Goal: Transaction & Acquisition: Purchase product/service

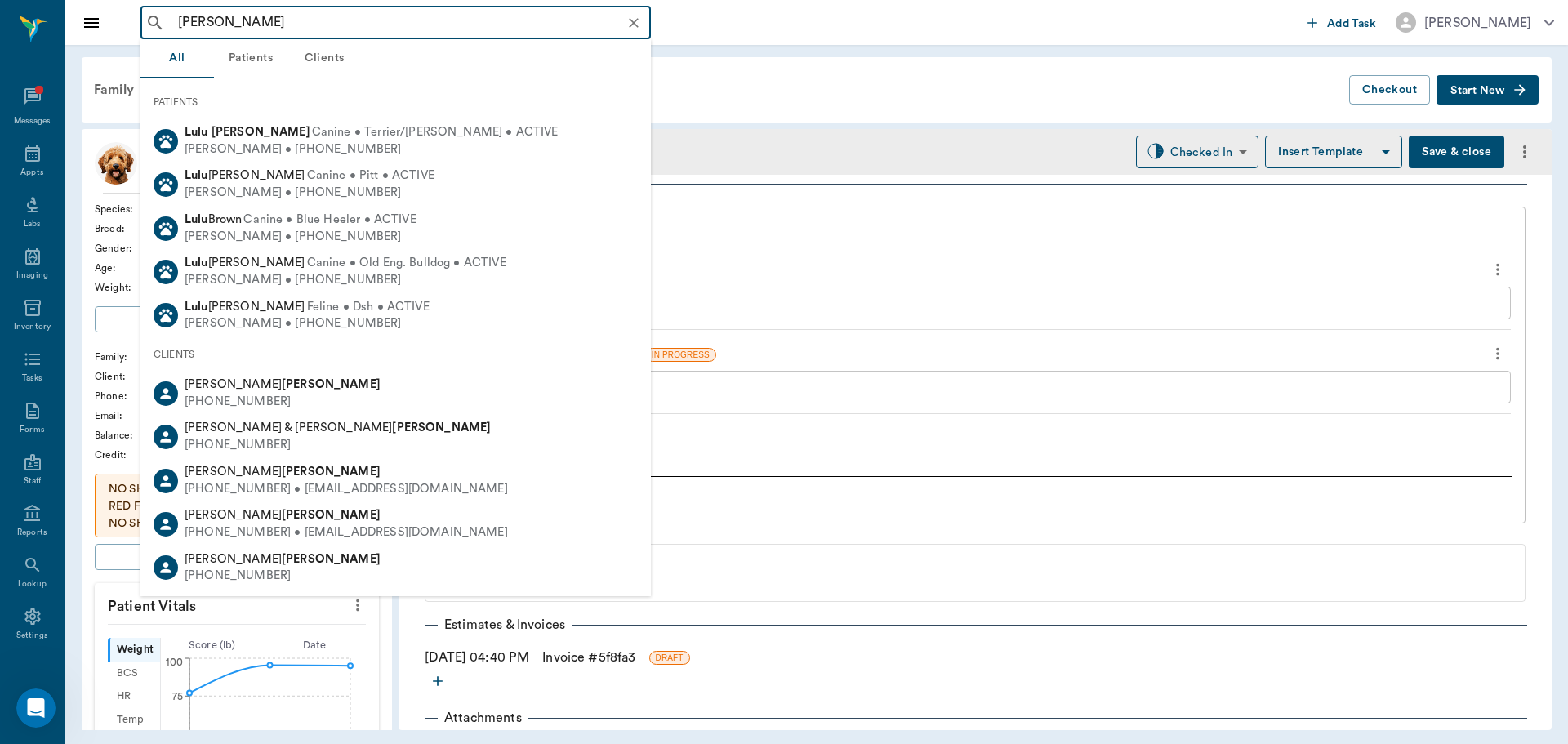
click at [424, 141] on span "Canine • Terrier/fiest • ACTIVE" at bounding box center [435, 133] width 247 height 17
type input "LULU DICKERSON"
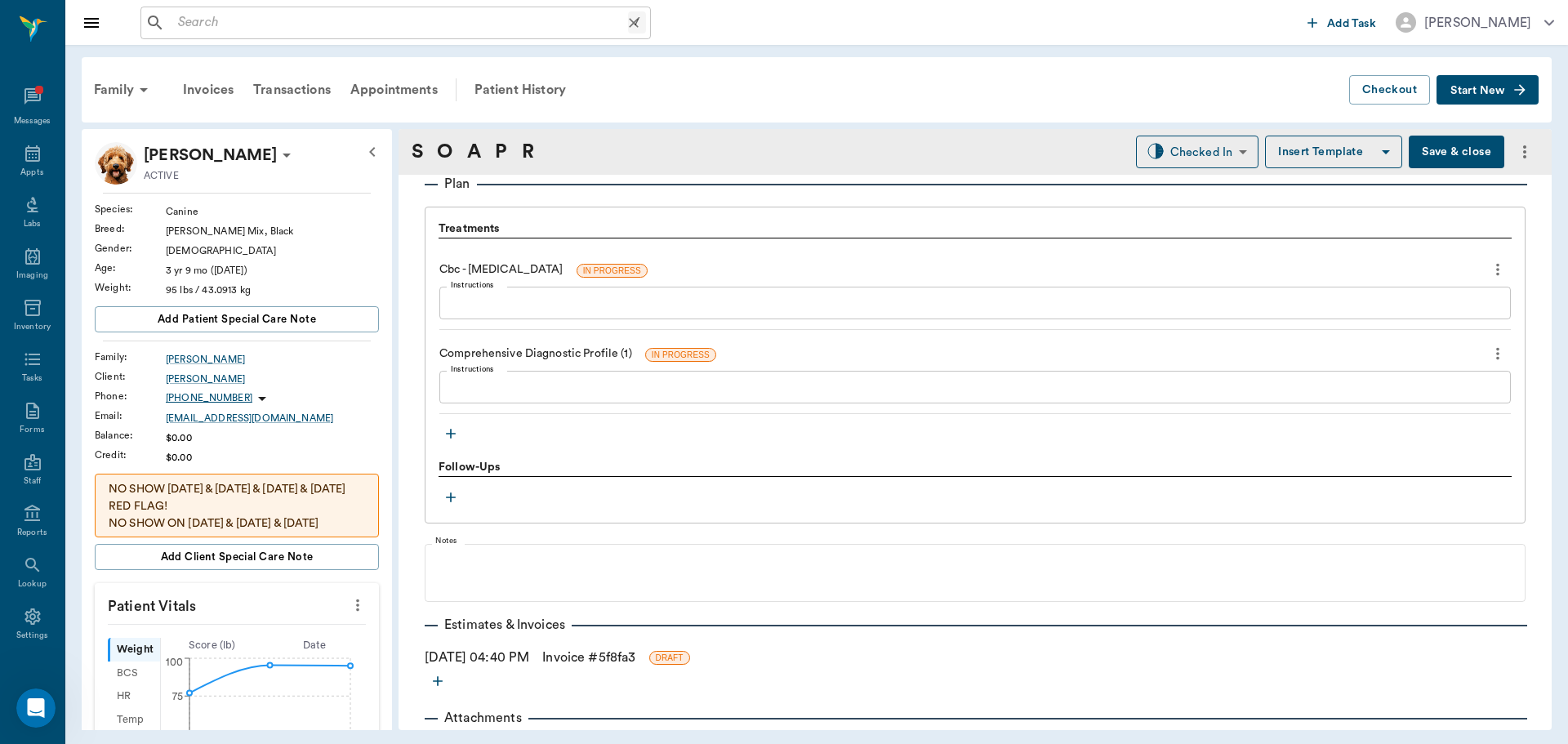
click at [175, 21] on input "text" at bounding box center [400, 23] width 456 height 23
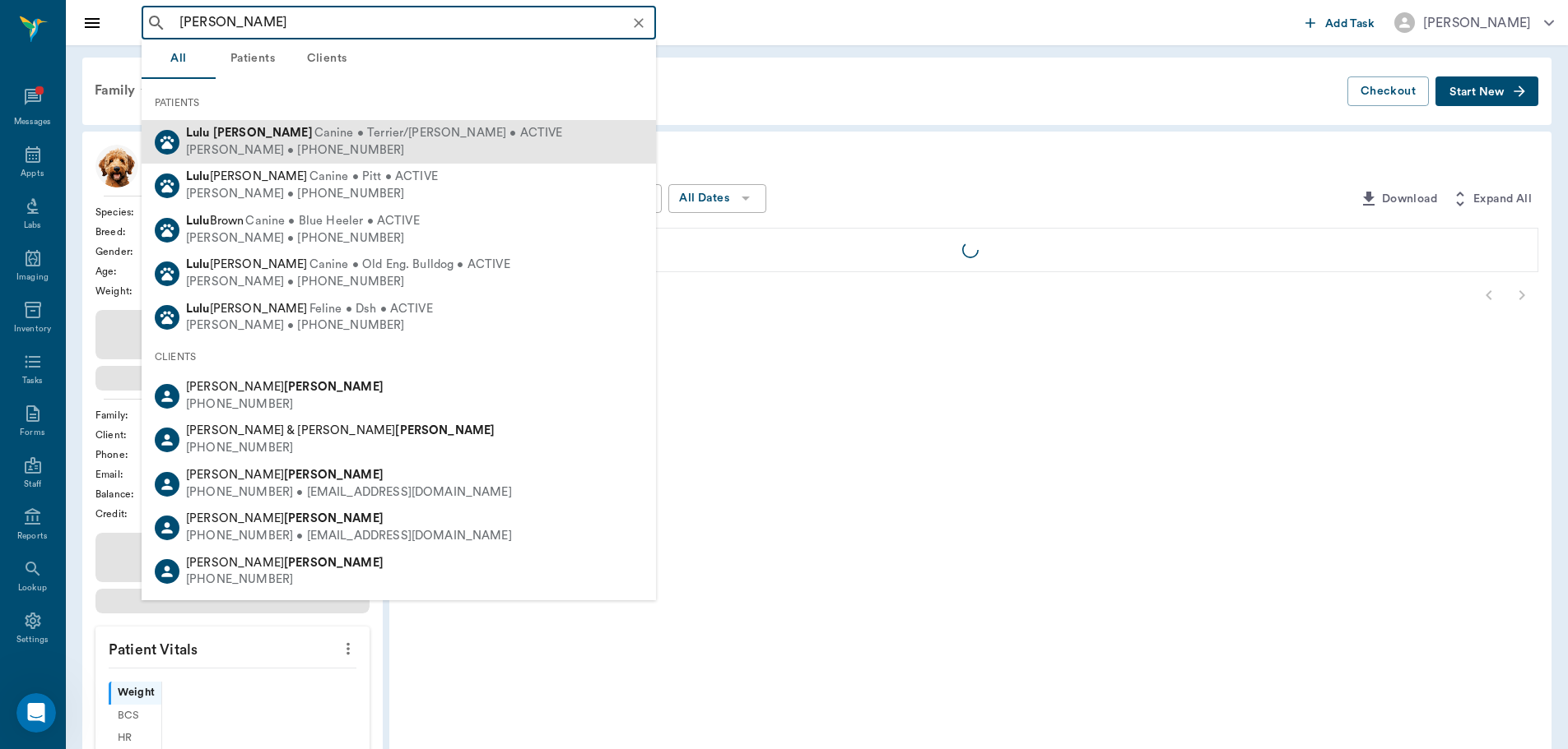
click at [314, 139] on span "Canine • Terrier/fiest • ACTIVE" at bounding box center [438, 134] width 248 height 18
type input "LULU DICKERSON"
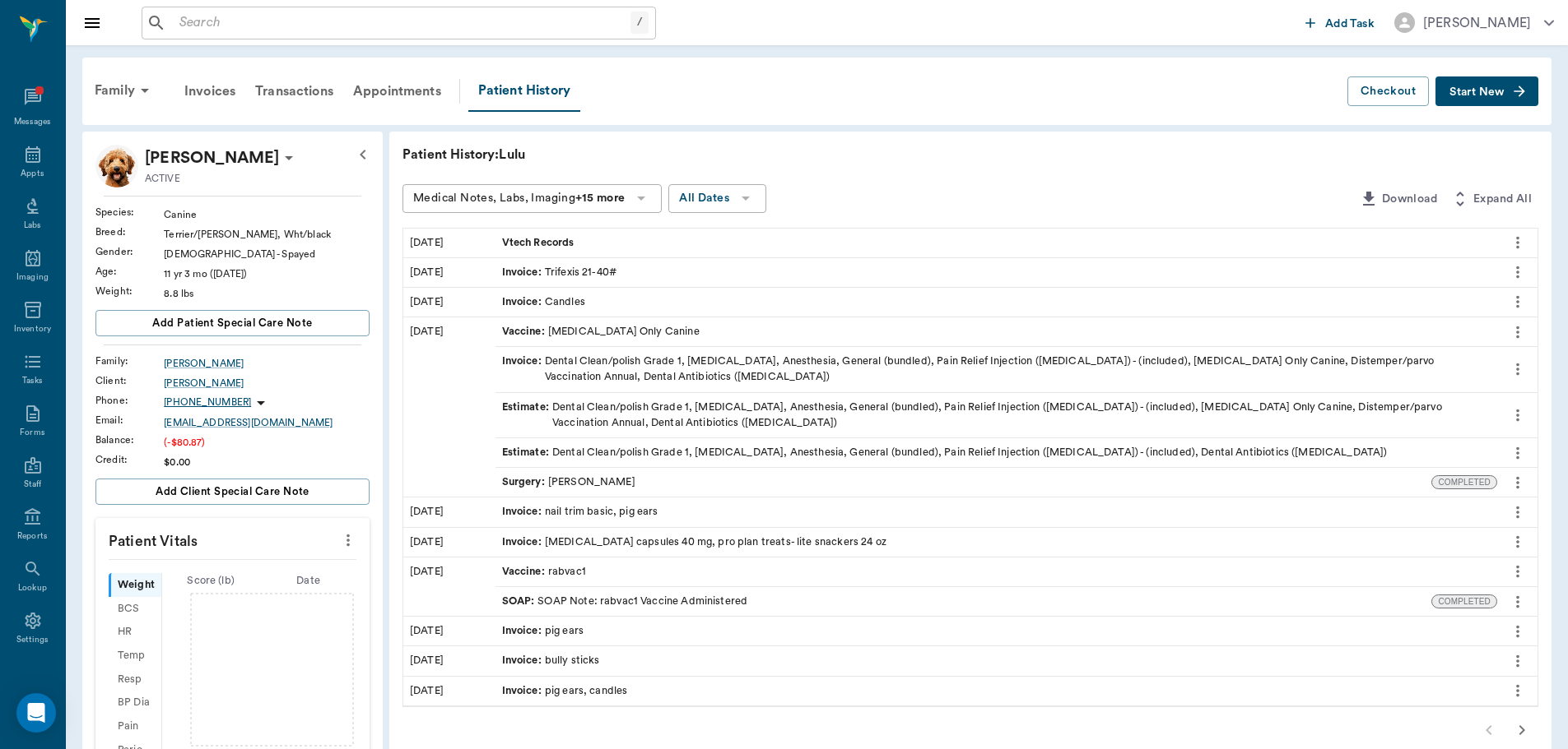
click at [1491, 92] on span "Start New" at bounding box center [1477, 92] width 55 height 0
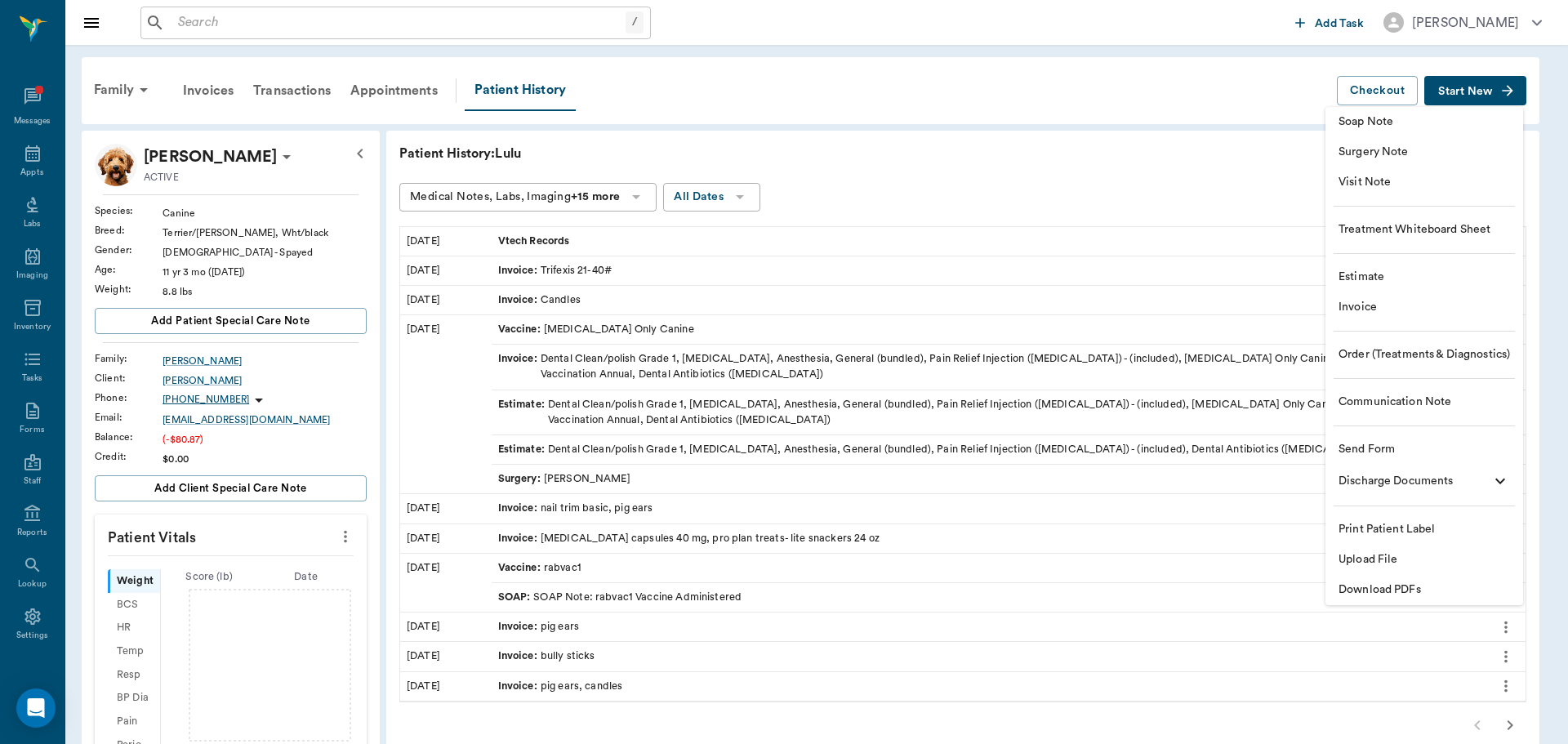
click at [1348, 313] on span "Invoice" at bounding box center [1424, 308] width 172 height 17
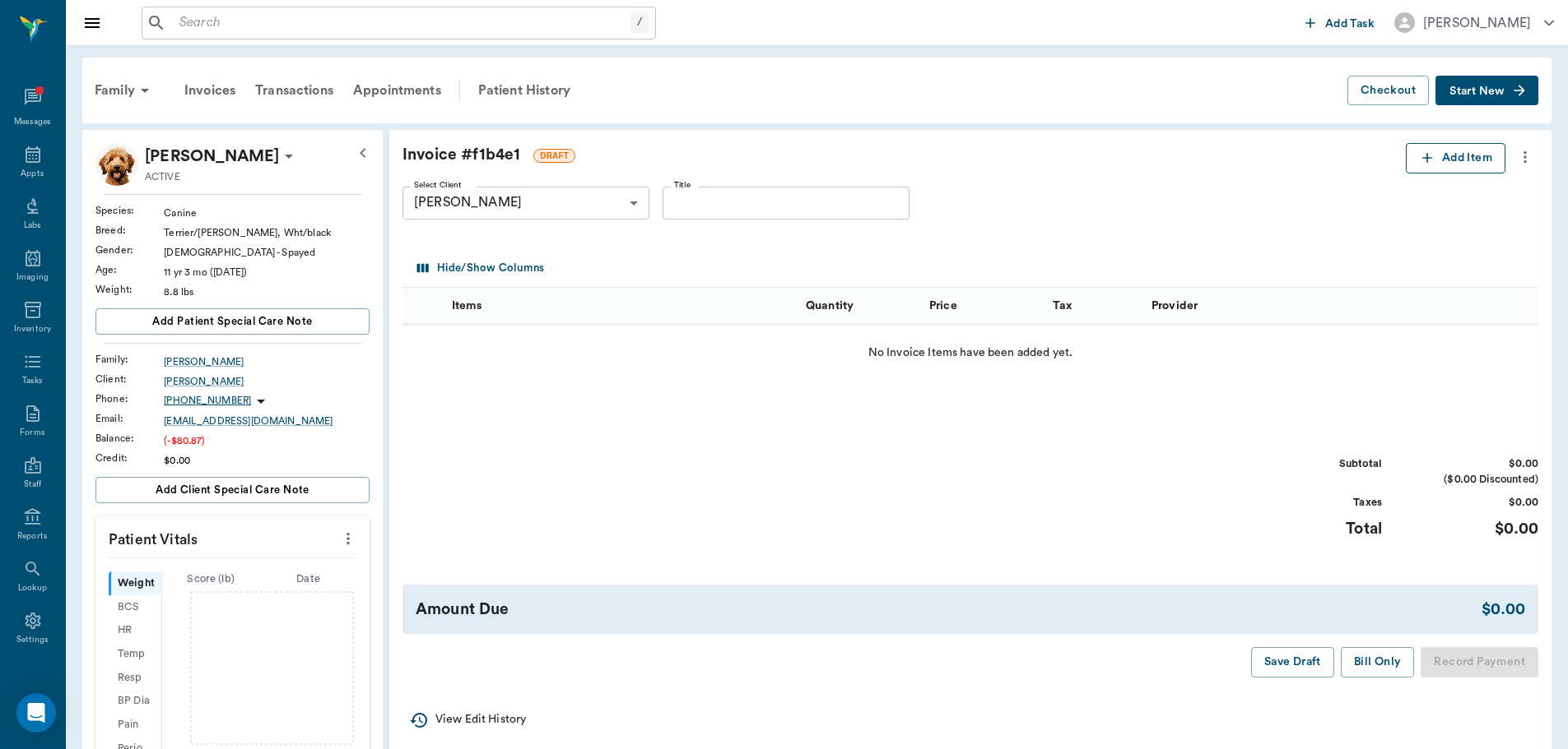
click at [1442, 167] on button "Add Item" at bounding box center [1456, 157] width 100 height 30
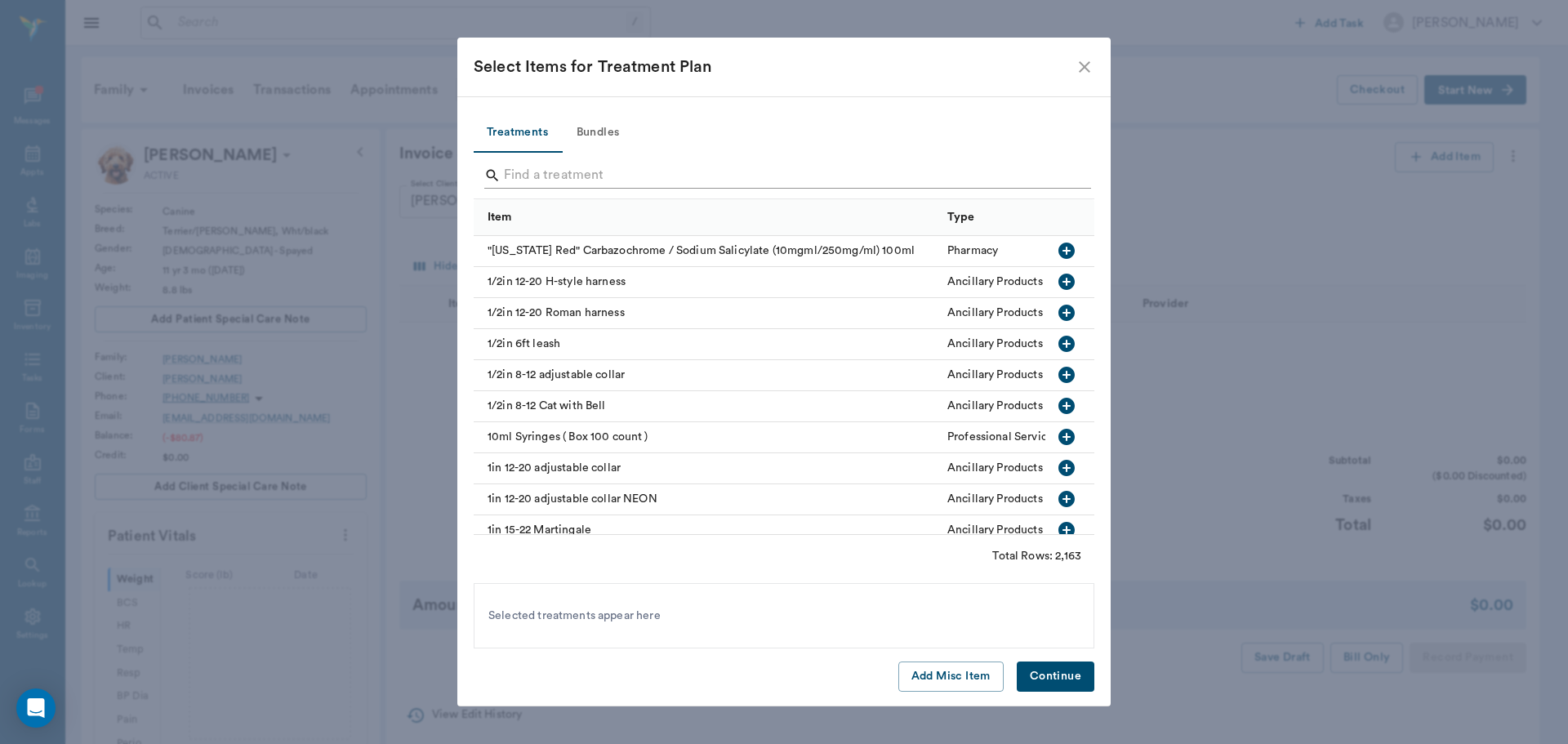
click at [553, 179] on input "Search" at bounding box center [785, 175] width 563 height 26
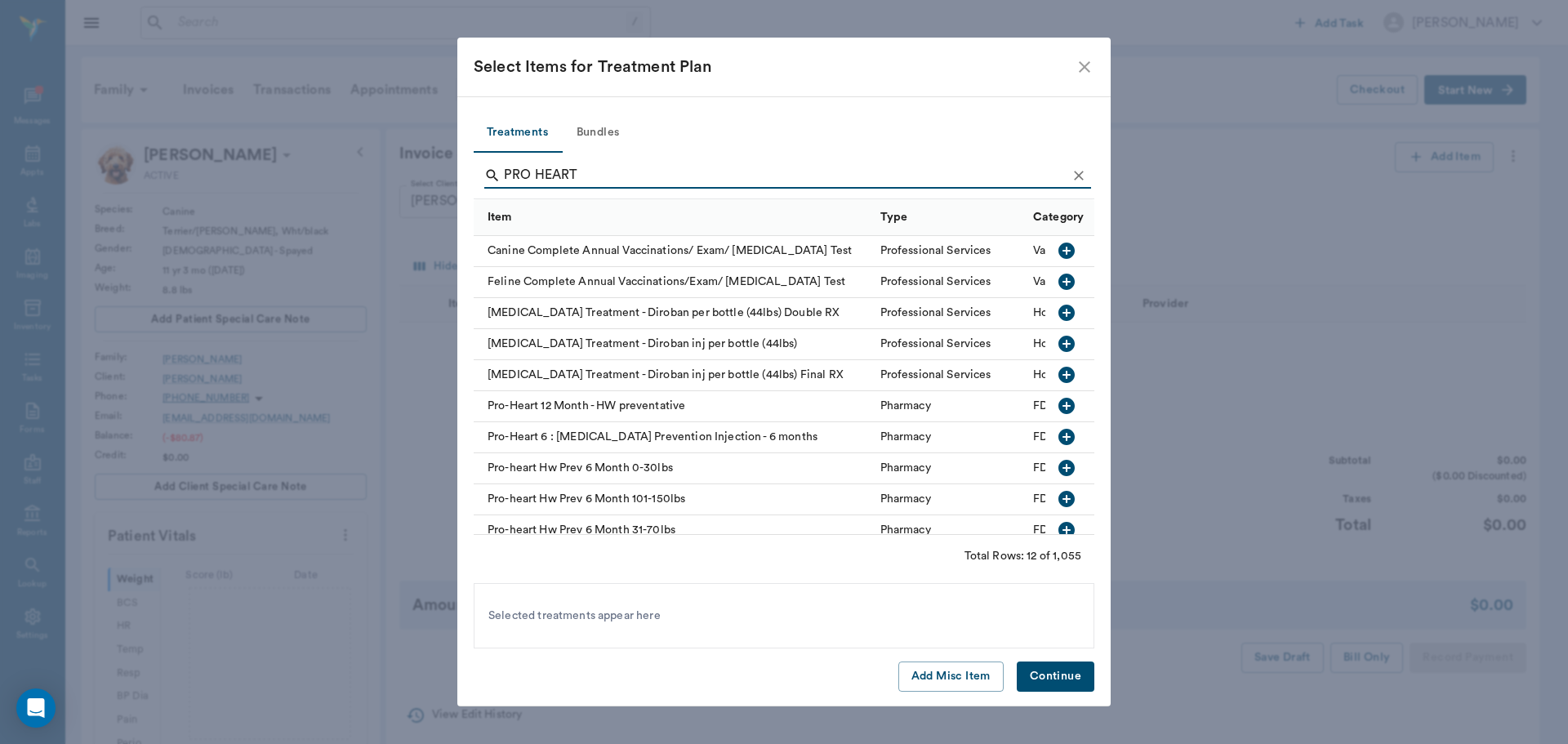
type input "PRO HEART"
click at [1058, 466] on icon "button" at bounding box center [1066, 468] width 17 height 17
click at [1058, 670] on button "Continue" at bounding box center [1055, 676] width 78 height 30
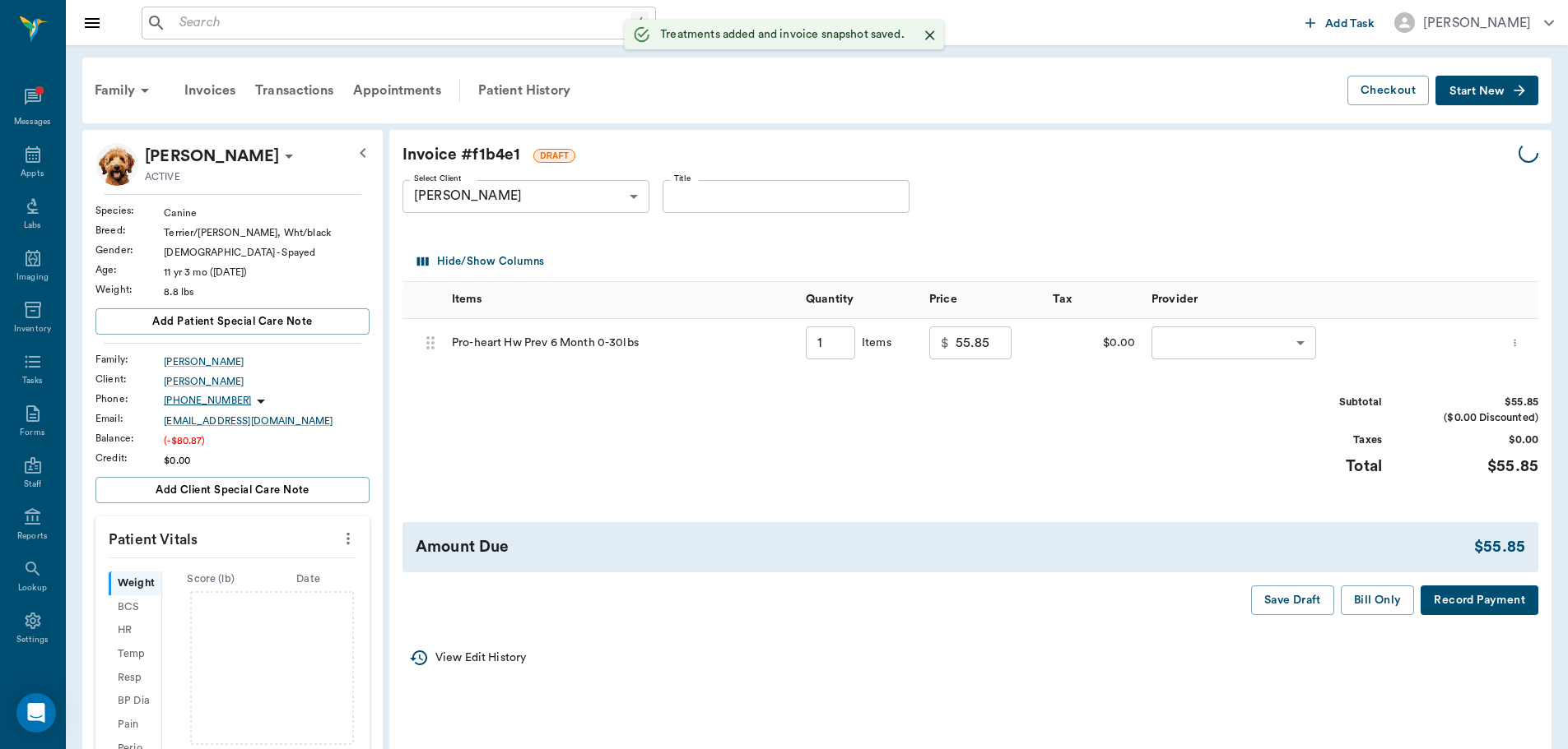
type input "1.00"
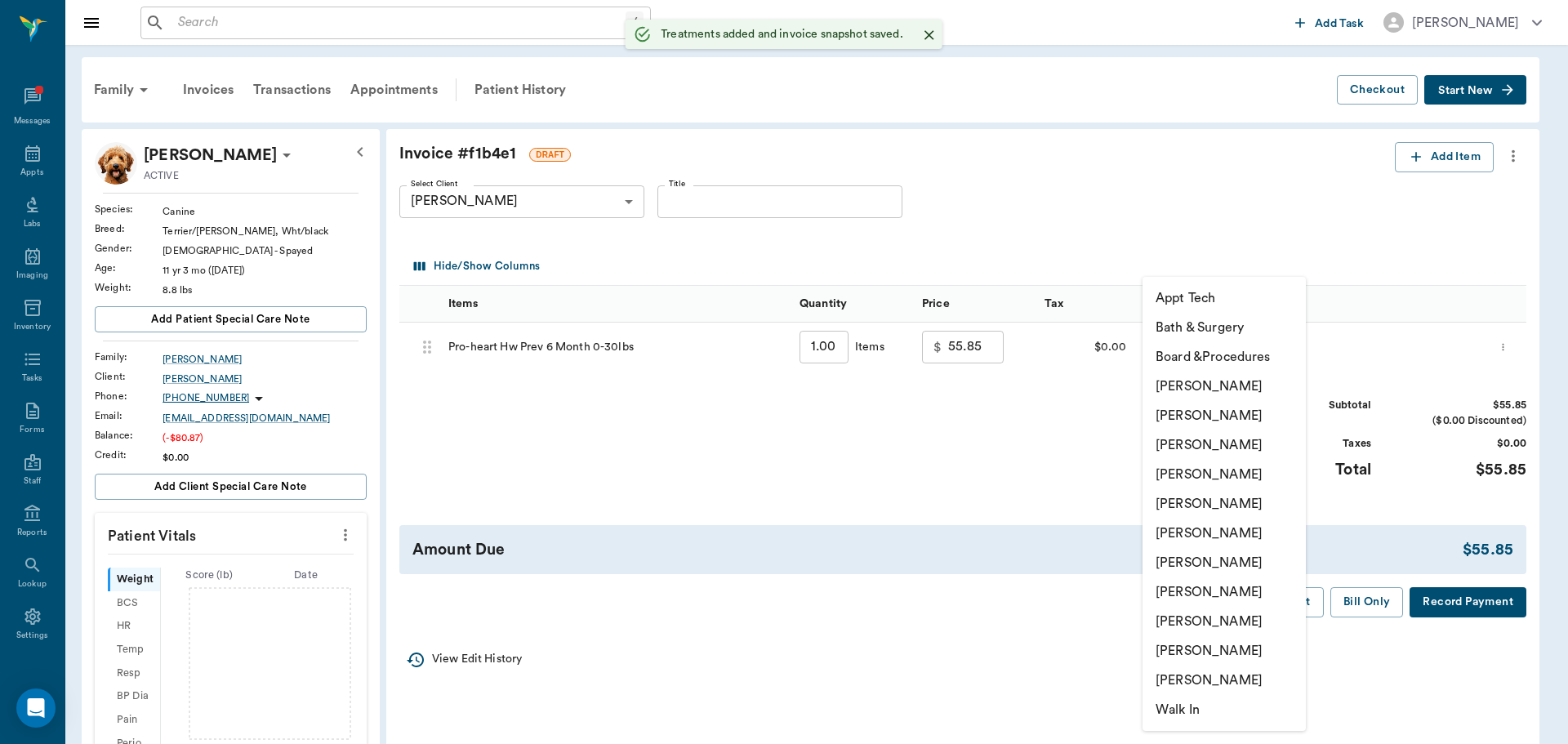
click at [1192, 339] on body "/ ​ Add Task [PERSON_NAME] Nectar Messages Appts Labs Imaging Inventory Tasks F…" at bounding box center [784, 594] width 1568 height 1189
click at [1189, 589] on li "[PERSON_NAME]" at bounding box center [1224, 592] width 163 height 29
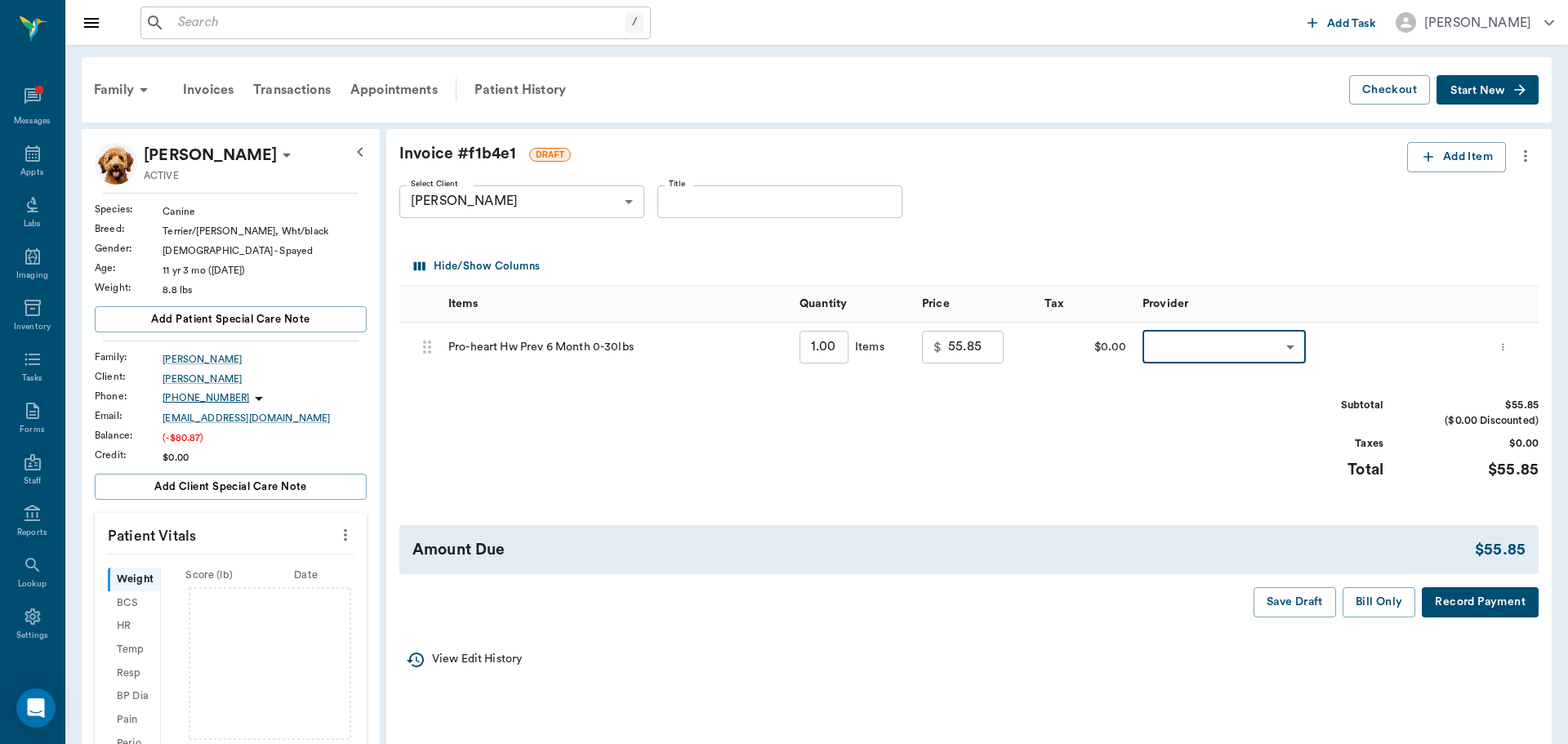
type input "none-63ec2e7e52e12b0ba117b124"
click at [1471, 140] on div "Invoice # f1b4e1 DRAFT Add Item Select Client [PERSON_NAME] 63ec2e7e52e12b0ba11…" at bounding box center [963, 380] width 1153 height 502
click at [1442, 164] on button "Add Item" at bounding box center [1445, 156] width 99 height 30
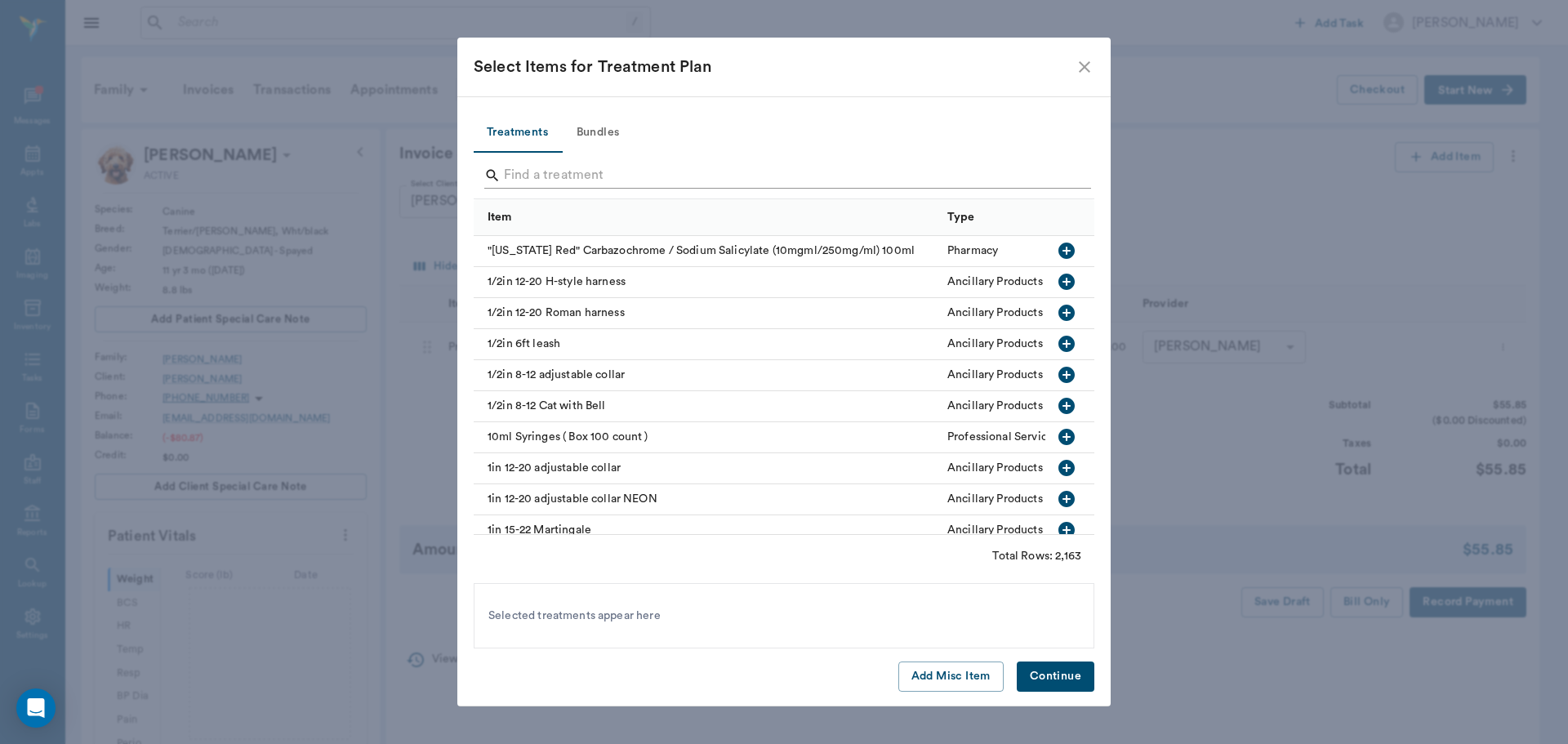
click at [598, 170] on input "Search" at bounding box center [785, 175] width 563 height 26
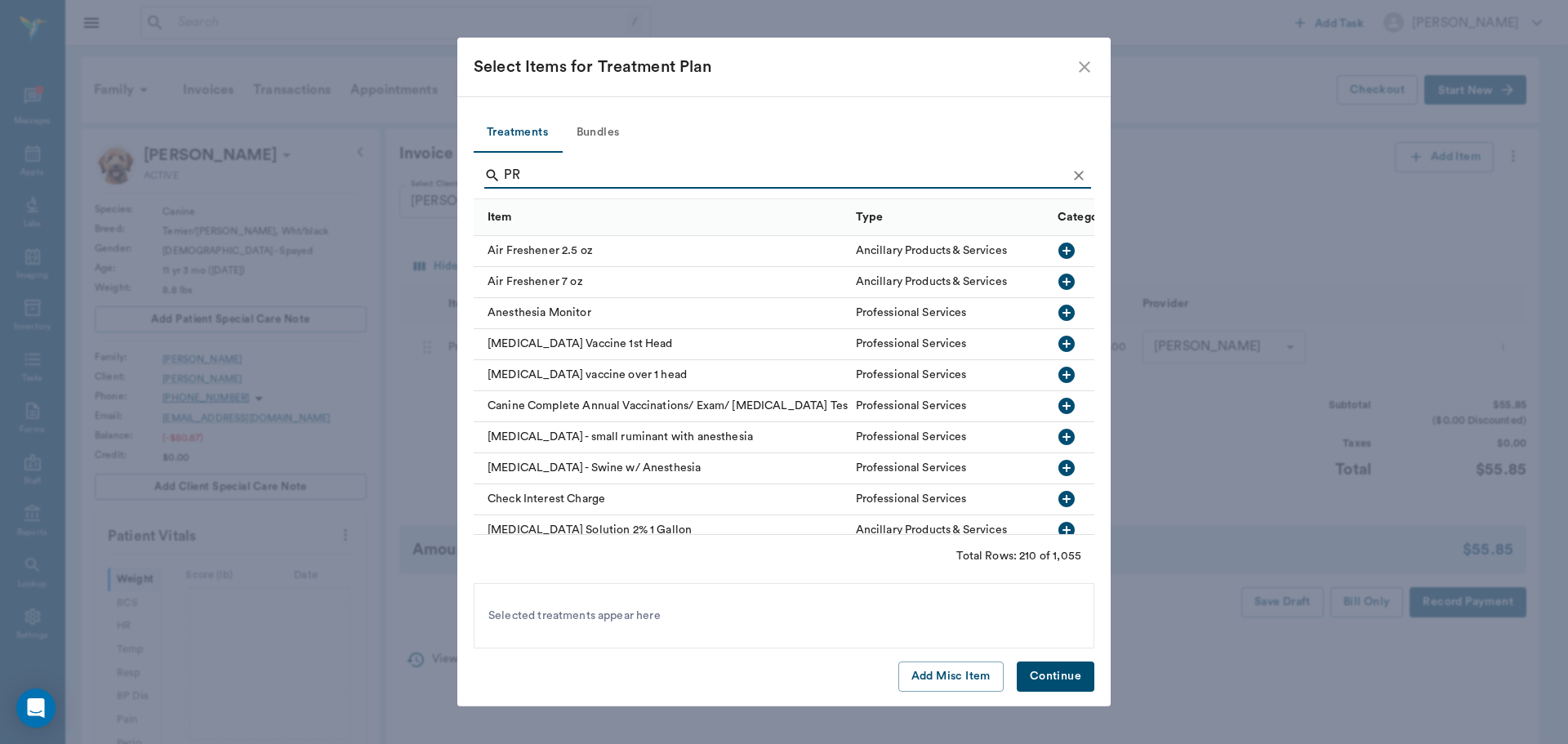
type input "P"
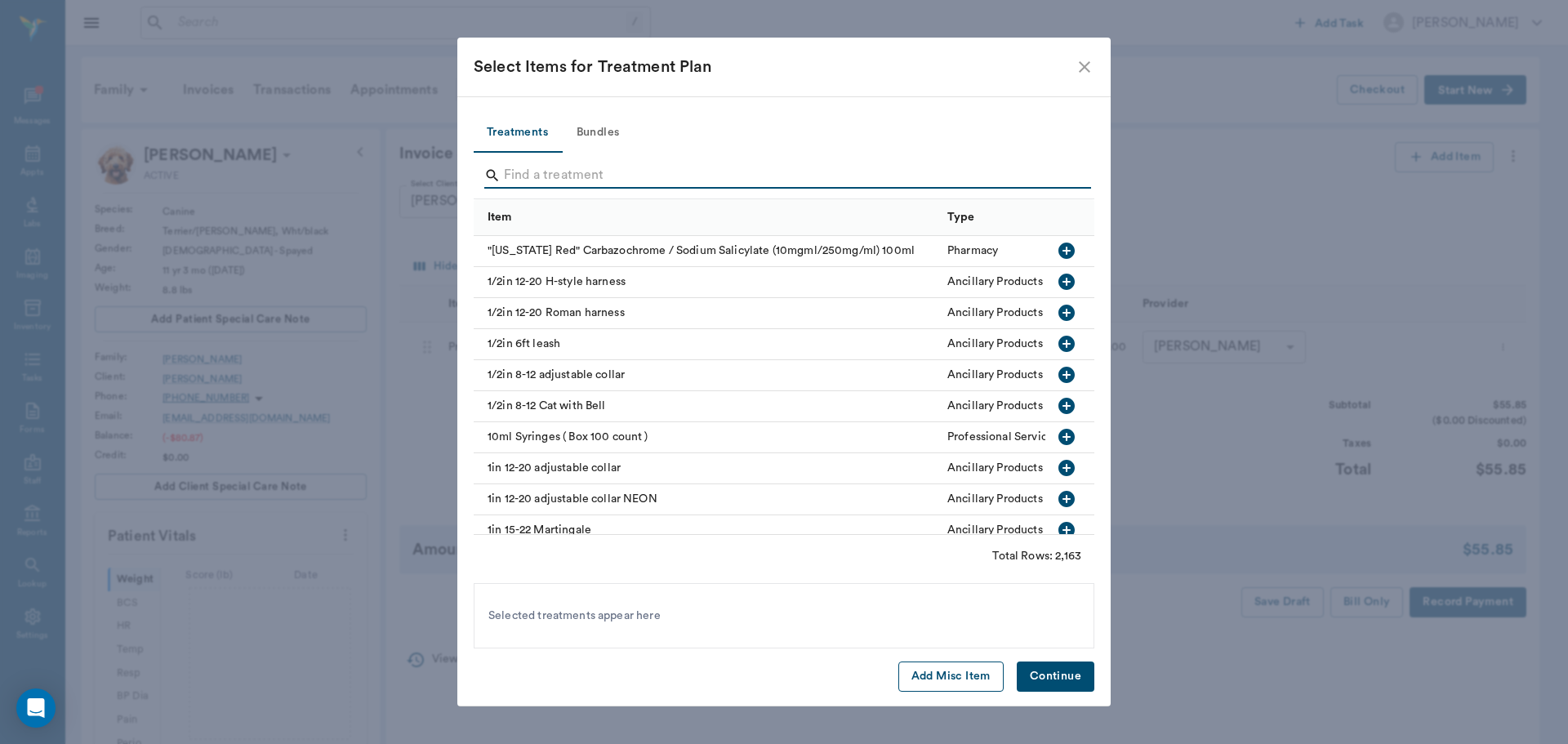
click at [977, 678] on button "Add Misc Item" at bounding box center [951, 676] width 106 height 30
click at [1060, 672] on button "Continue" at bounding box center [1055, 676] width 78 height 30
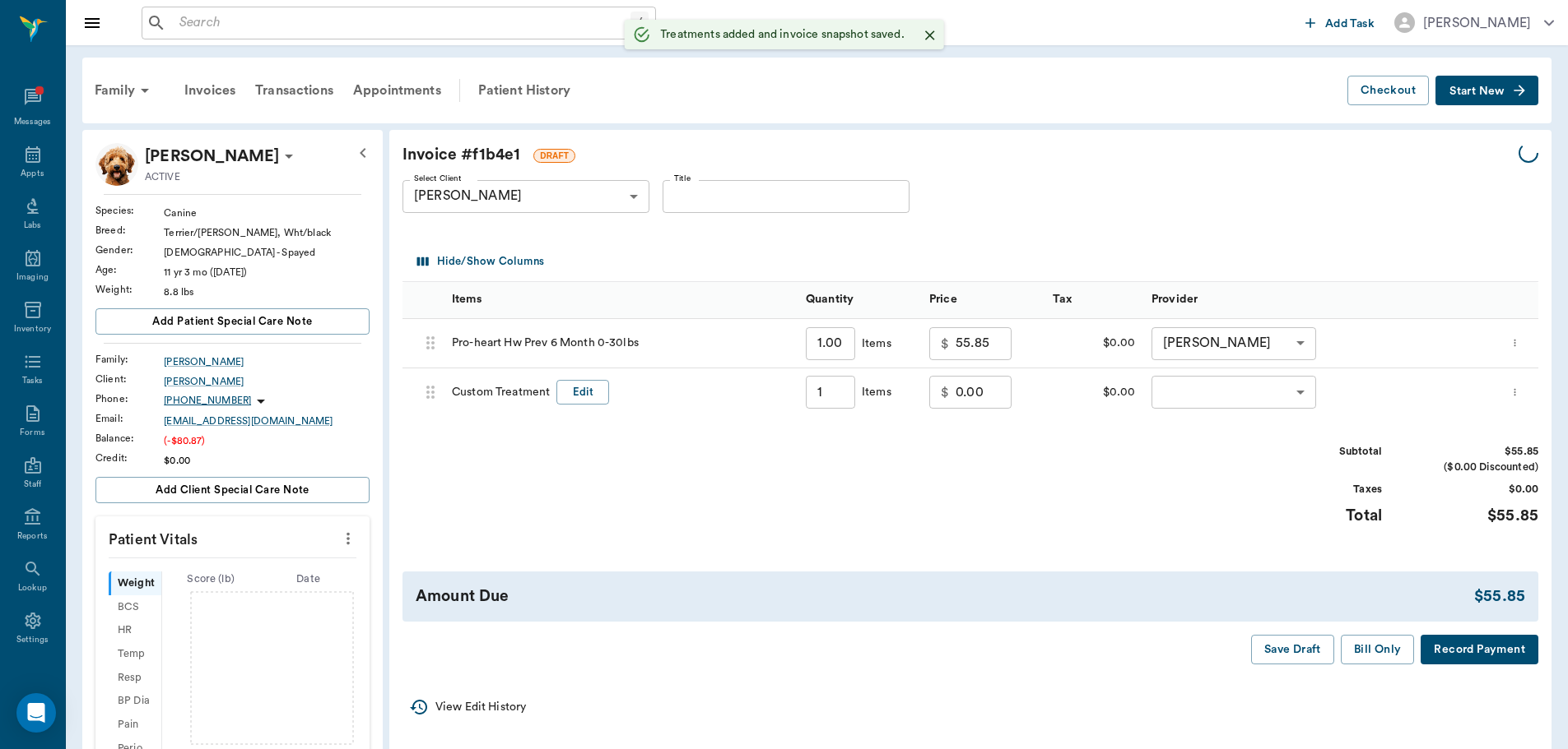
type input "1.00"
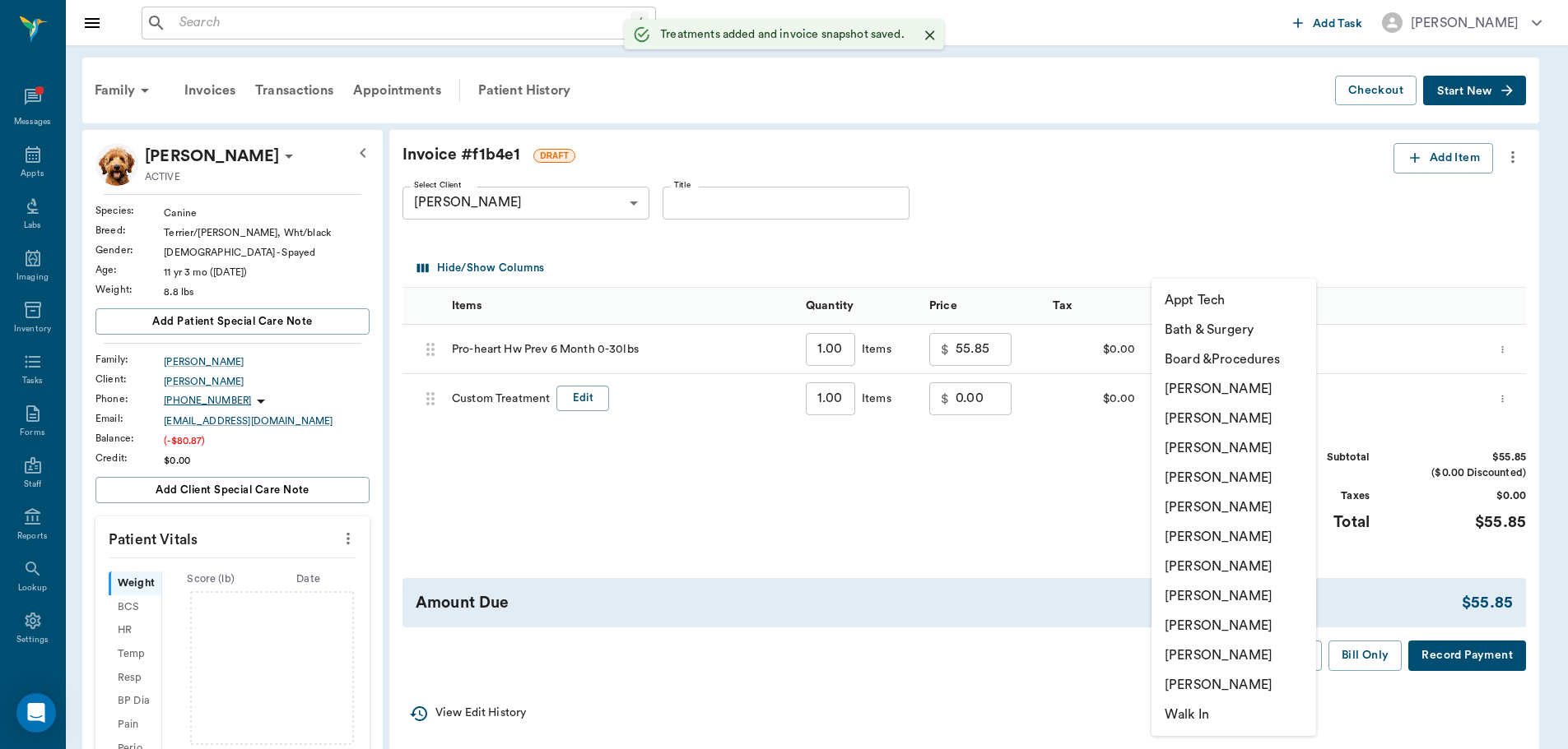
click at [1225, 396] on body "/ ​ Add Task [PERSON_NAME] Nectar Messages Appts Labs Imaging Inventory Tasks F…" at bounding box center [784, 598] width 1568 height 1197
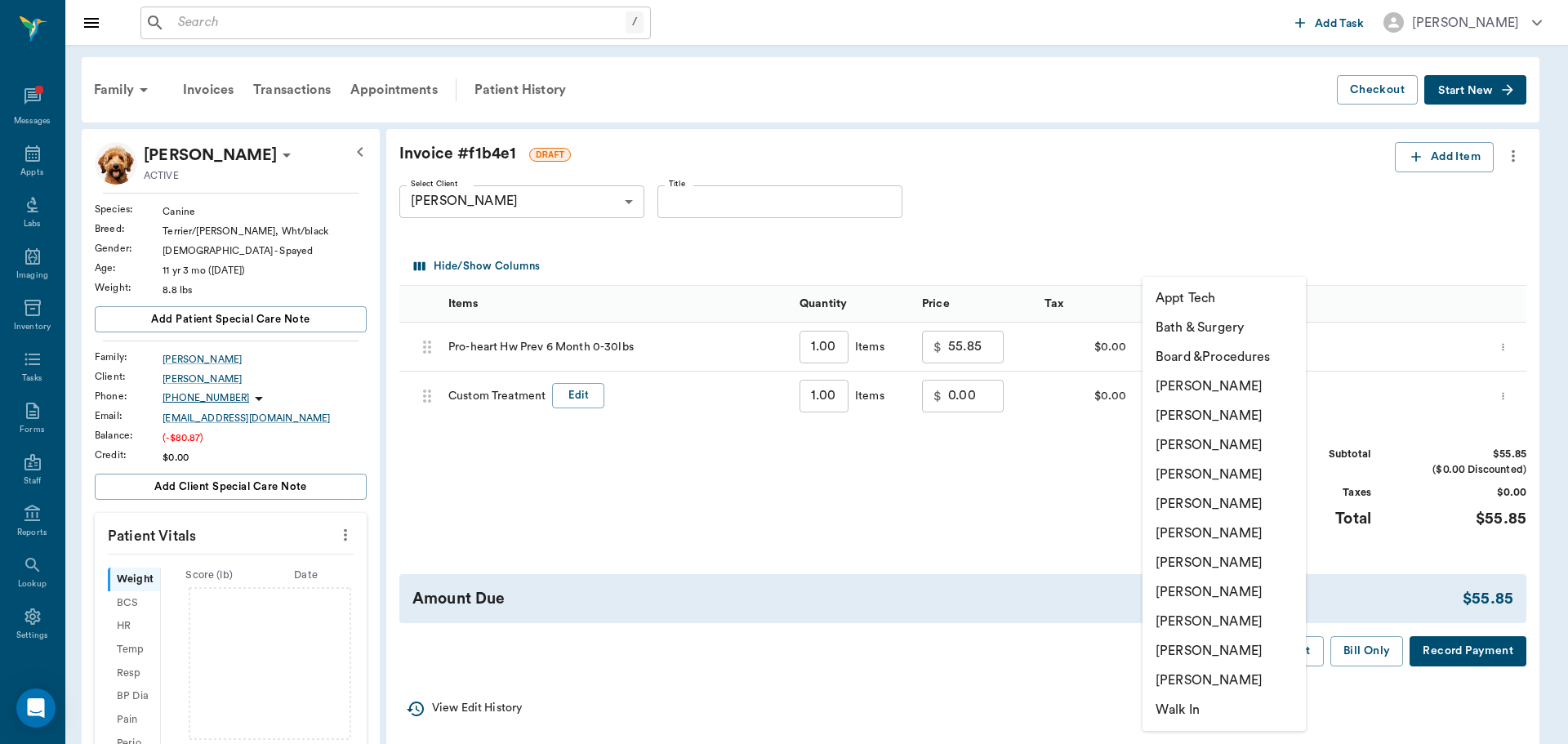
click at [1209, 482] on li "[PERSON_NAME]" at bounding box center [1224, 475] width 163 height 29
type input "none-63ec2f075fda476ae8351a4d"
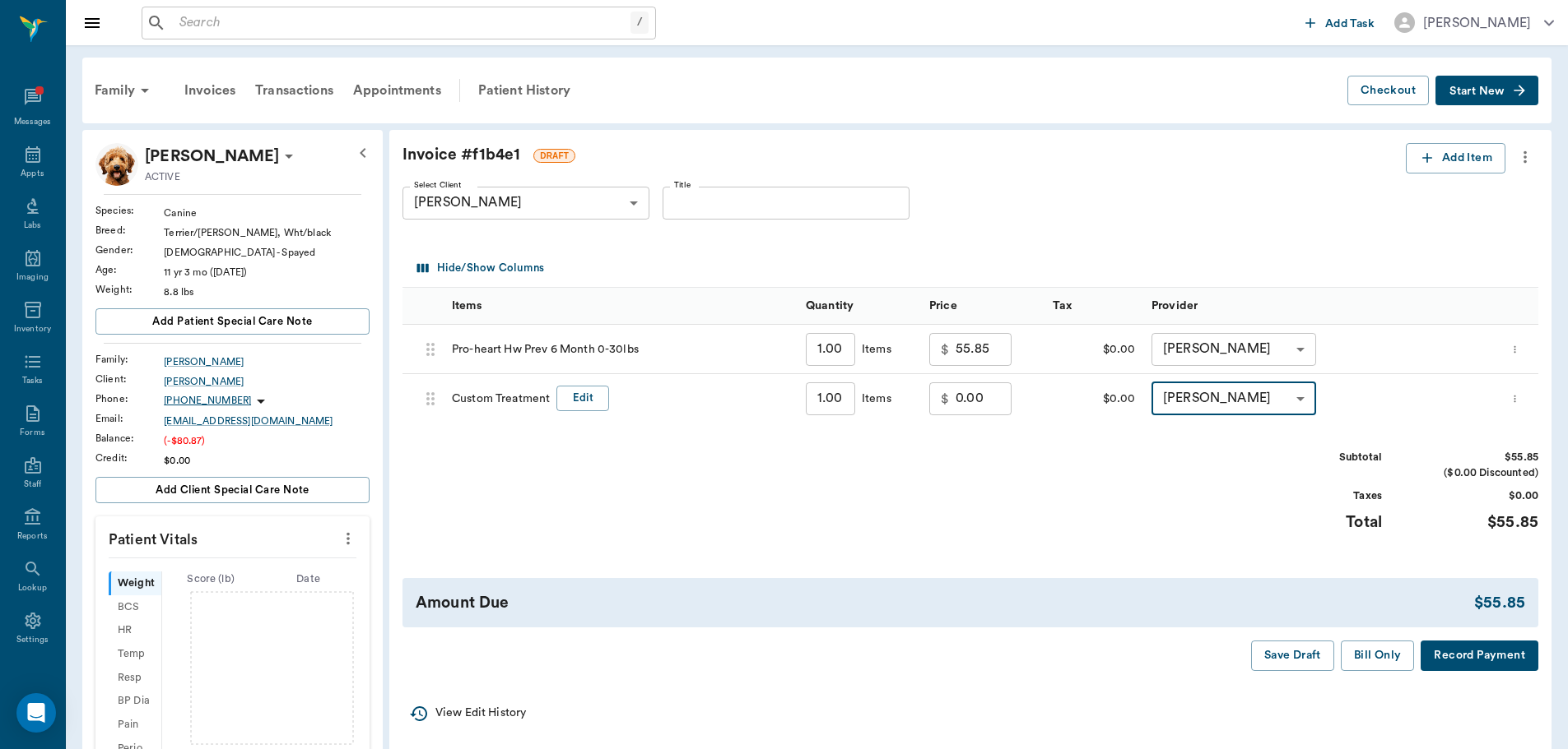
click at [965, 385] on input "0.00" at bounding box center [983, 399] width 56 height 33
click at [952, 404] on div "$ 16.75 ​" at bounding box center [970, 399] width 82 height 33
type input "0"
type input "-16.75"
click at [1373, 654] on button "Bill Only" at bounding box center [1378, 655] width 74 height 30
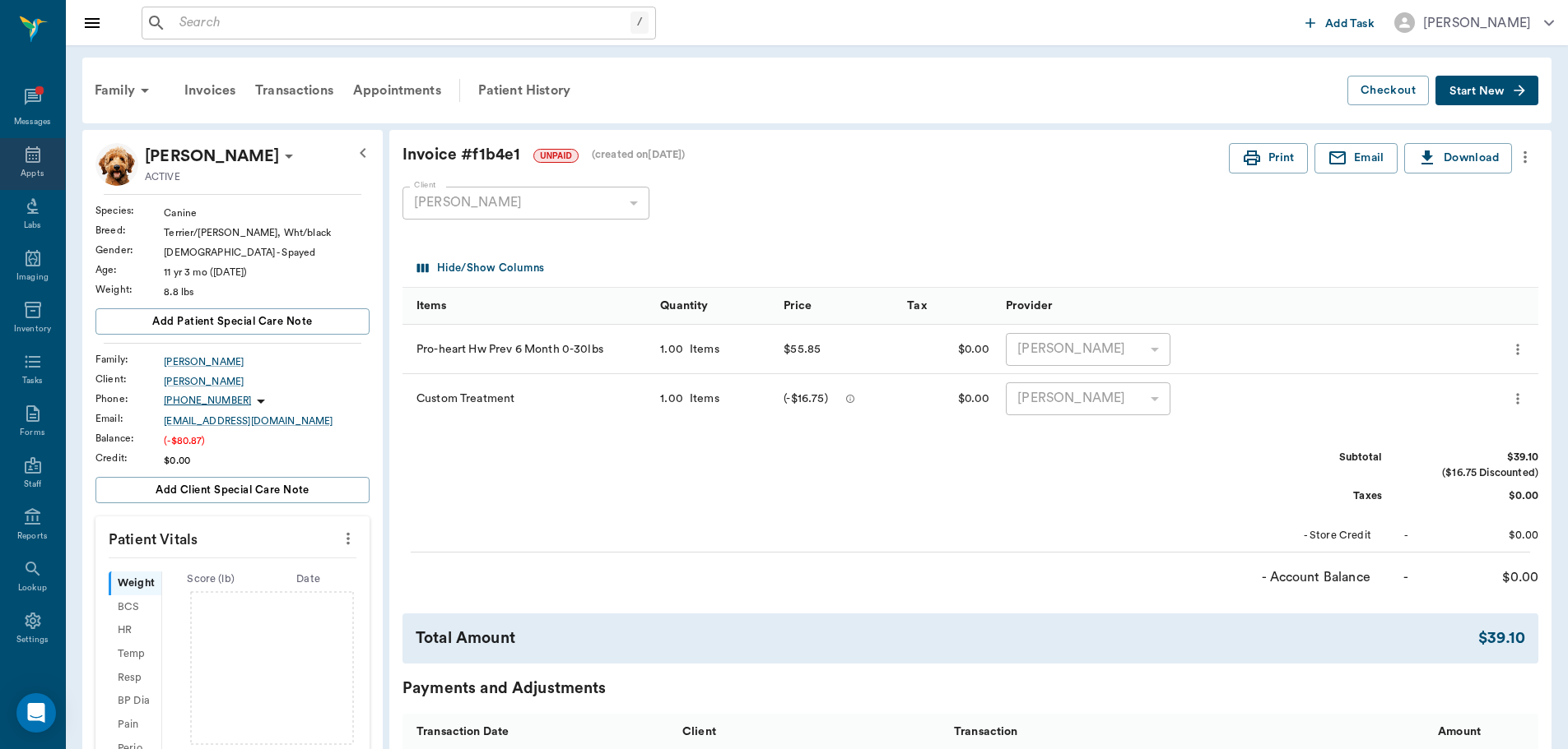
click at [31, 149] on icon at bounding box center [32, 154] width 15 height 17
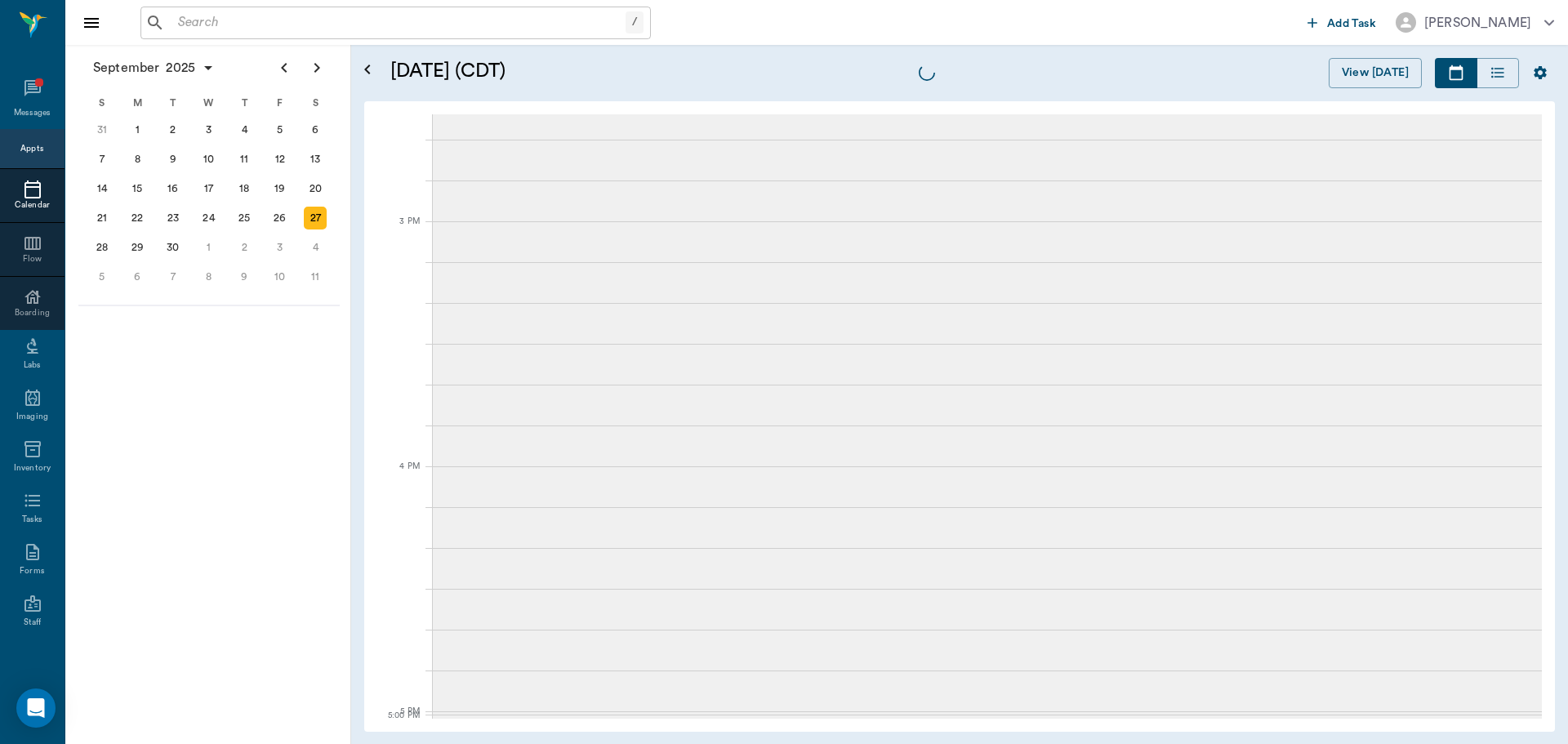
scroll to position [1413, 0]
